Goal: Information Seeking & Learning: Learn about a topic

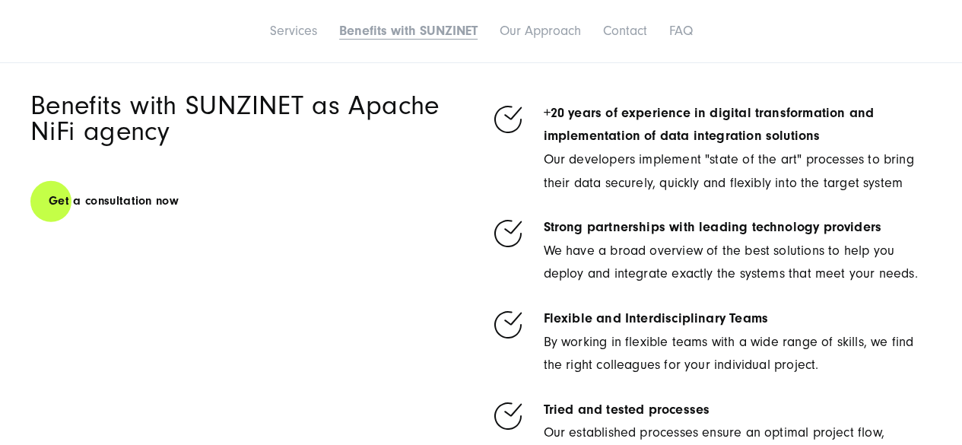
scroll to position [2089, 0]
click at [285, 30] on link "Services" at bounding box center [293, 31] width 47 height 16
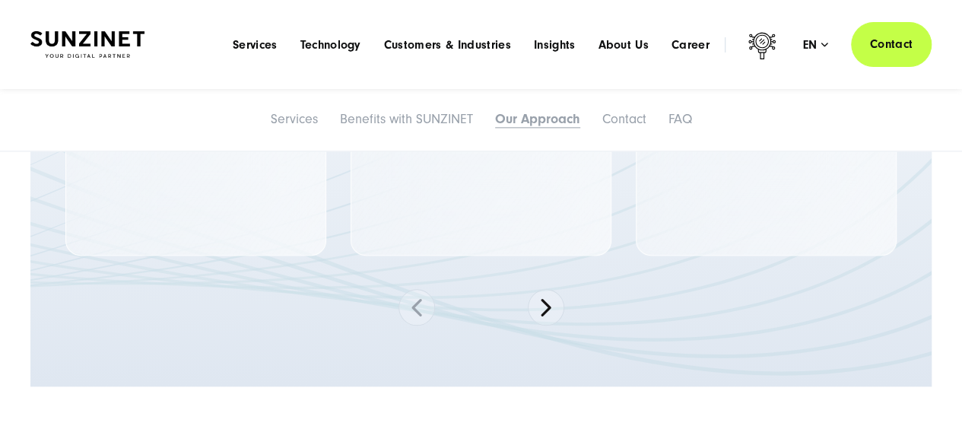
scroll to position [3608, 0]
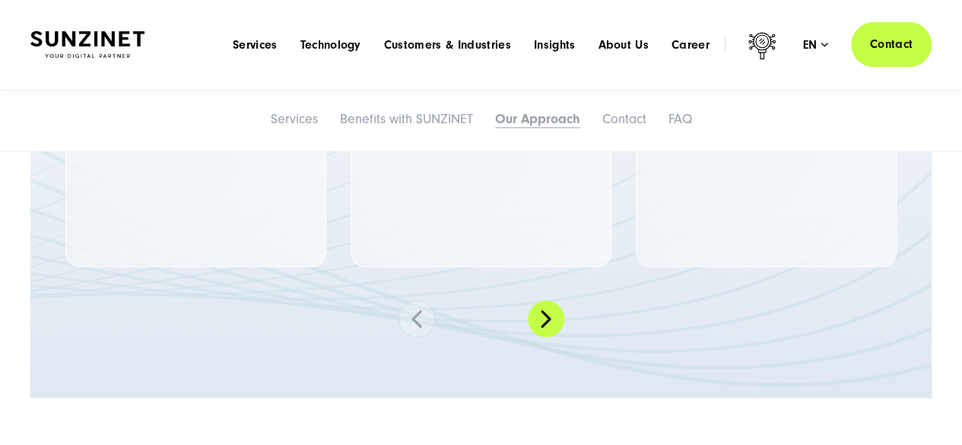
click at [541, 325] on button at bounding box center [546, 318] width 36 height 36
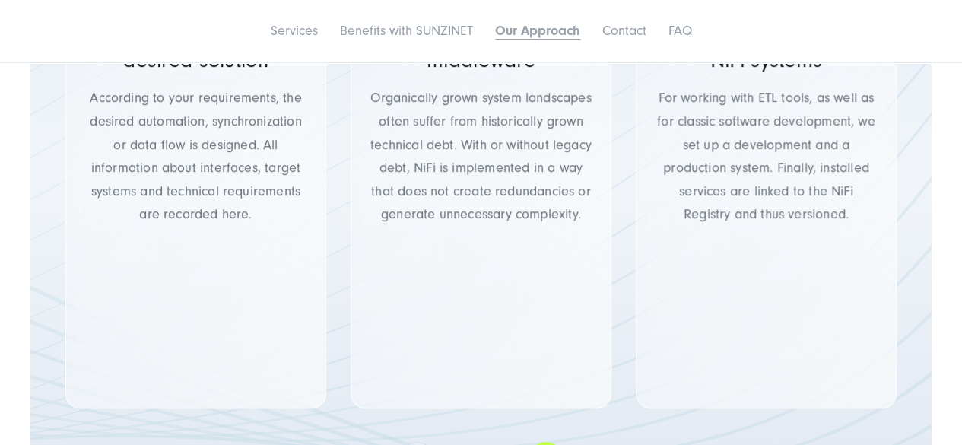
scroll to position [3557, 0]
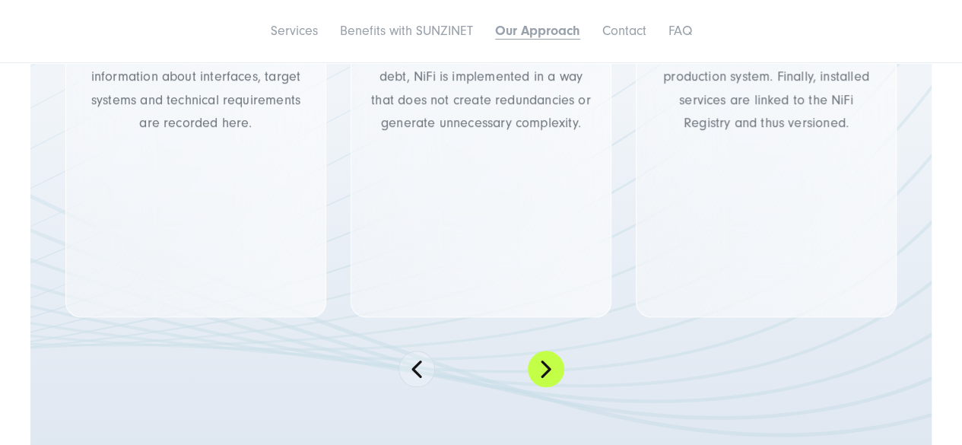
click at [542, 365] on button at bounding box center [546, 368] width 36 height 36
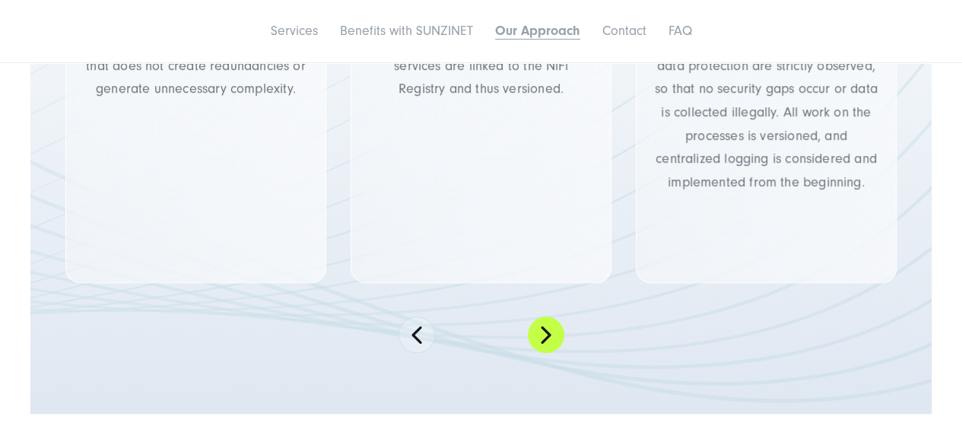
scroll to position [3592, 0]
click at [544, 334] on button at bounding box center [546, 334] width 36 height 36
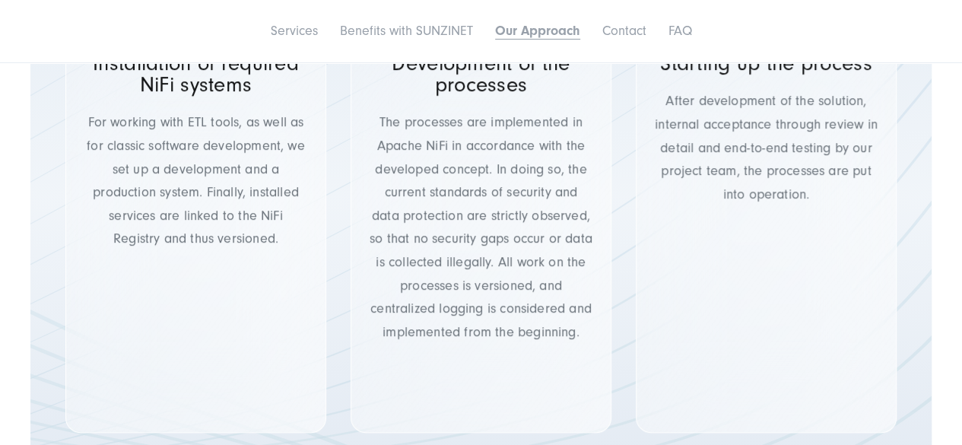
scroll to position [3531, 0]
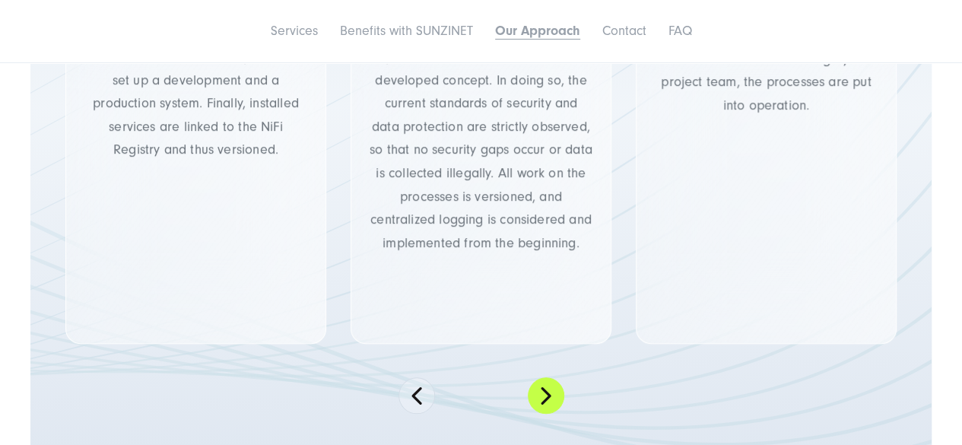
click at [547, 401] on button at bounding box center [546, 395] width 36 height 36
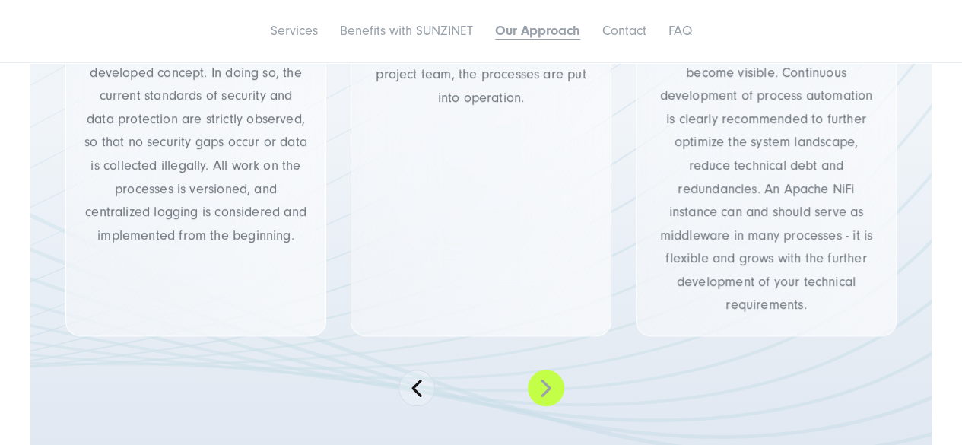
scroll to position [3540, 0]
click at [545, 387] on button at bounding box center [546, 386] width 36 height 36
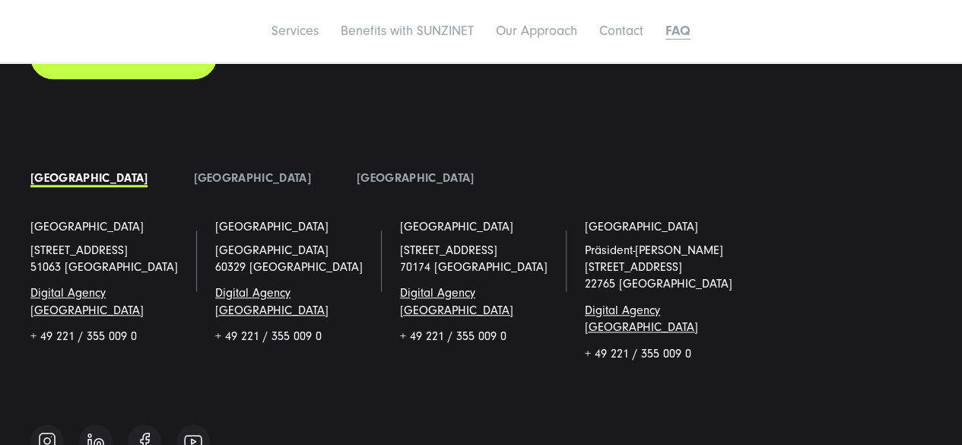
scroll to position [6383, 0]
click at [193, 179] on link "[GEOGRAPHIC_DATA]" at bounding box center [251, 177] width 117 height 14
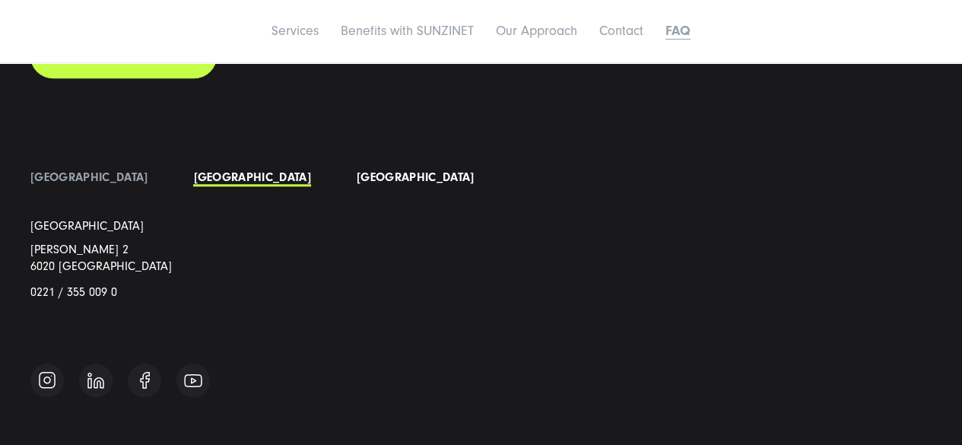
click at [357, 173] on link "[GEOGRAPHIC_DATA]" at bounding box center [415, 177] width 117 height 14
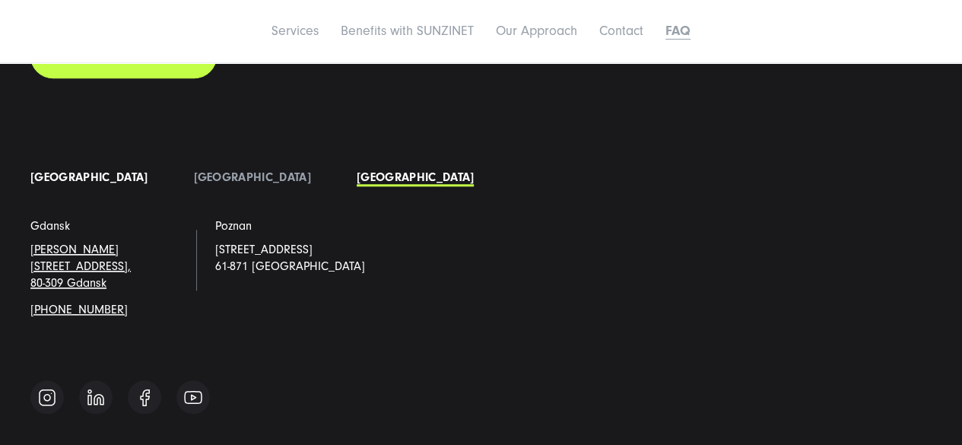
click at [53, 174] on link "[GEOGRAPHIC_DATA]" at bounding box center [88, 177] width 117 height 14
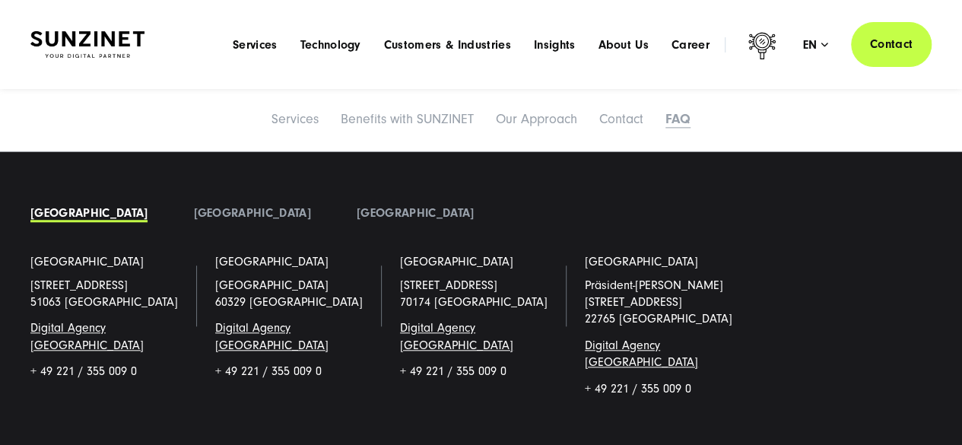
scroll to position [6345, 0]
